Goal: Task Accomplishment & Management: Manage account settings

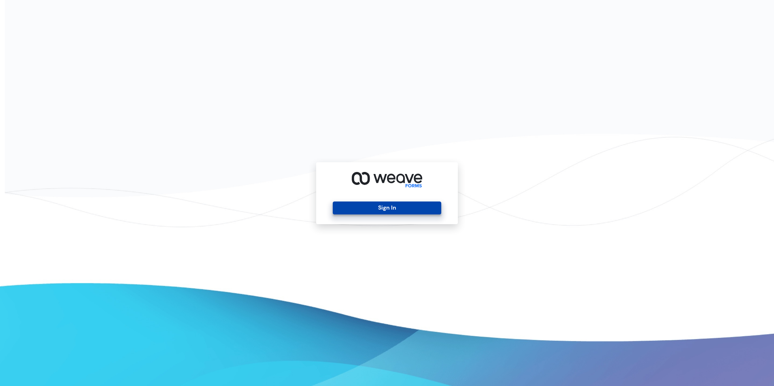
click at [387, 209] on button "Sign In" at bounding box center [387, 208] width 108 height 13
